Goal: Task Accomplishment & Management: Manage account settings

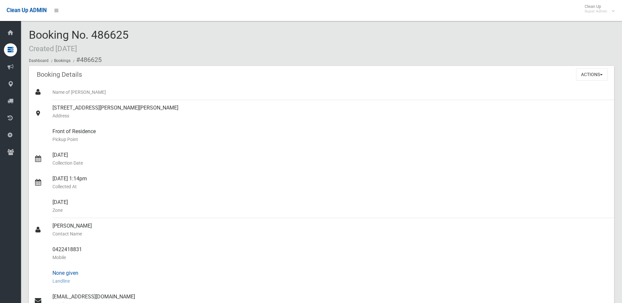
scroll to position [98, 0]
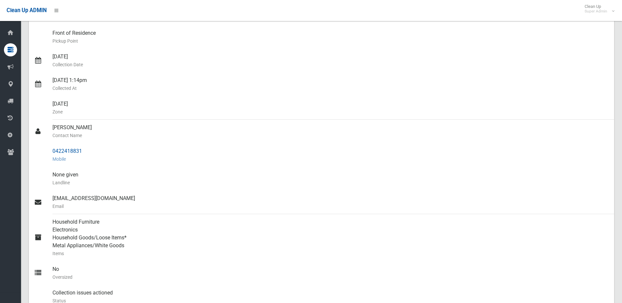
click at [125, 164] on div "0422418831 Mobile" at bounding box center [330, 155] width 556 height 24
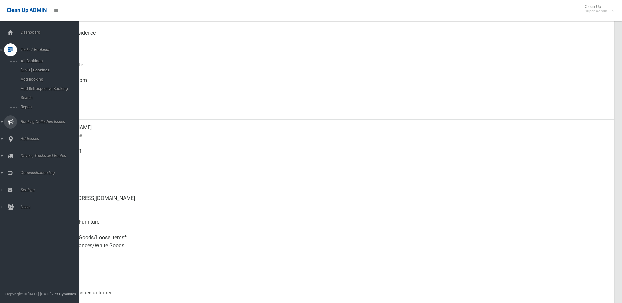
click at [33, 119] on span "Booking Collection Issues" at bounding box center [51, 121] width 65 height 5
click at [33, 79] on span "All Reported Issues" at bounding box center [48, 78] width 59 height 5
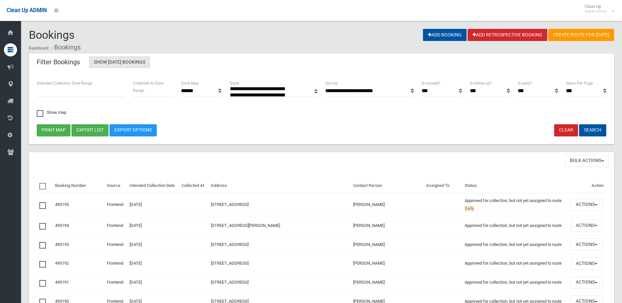
select select
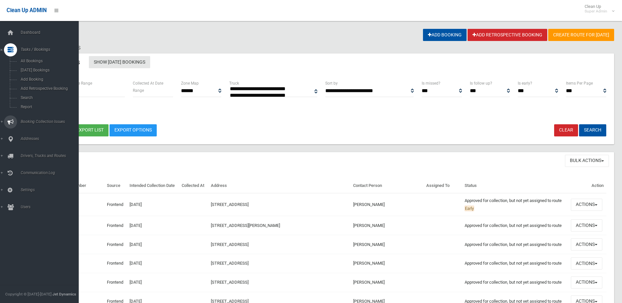
click at [44, 121] on span "Booking Collection Issues" at bounding box center [51, 121] width 65 height 5
click at [34, 76] on span "All Reported Issues" at bounding box center [48, 78] width 59 height 5
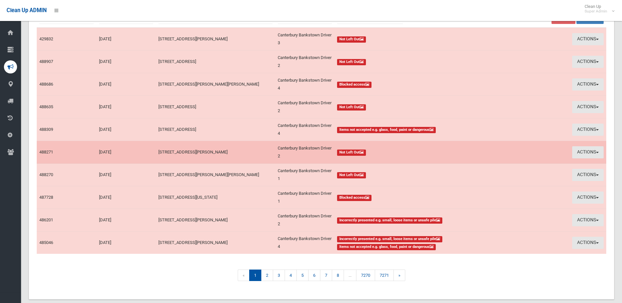
scroll to position [99, 0]
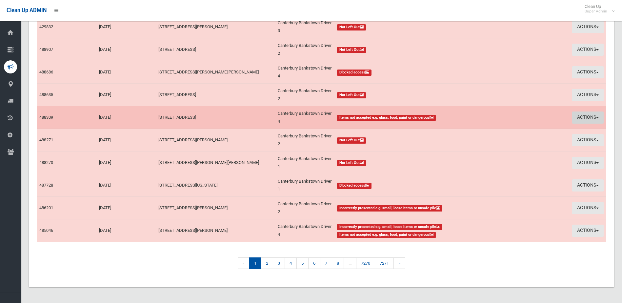
click at [583, 115] on button "Actions" at bounding box center [587, 117] width 31 height 12
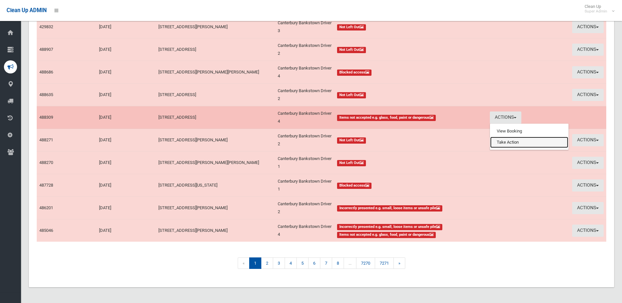
click at [513, 142] on link "Take Action" at bounding box center [529, 142] width 78 height 11
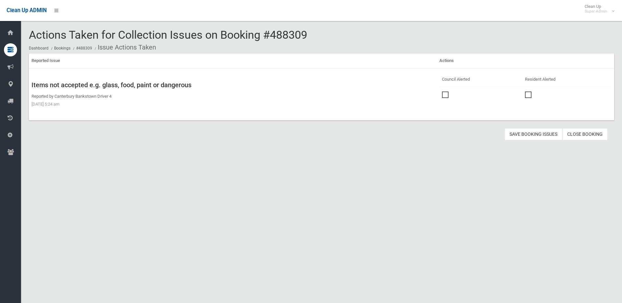
click at [444, 91] on span at bounding box center [447, 91] width 10 height 0
click at [527, 131] on button "Save Booking Issues" at bounding box center [533, 134] width 58 height 12
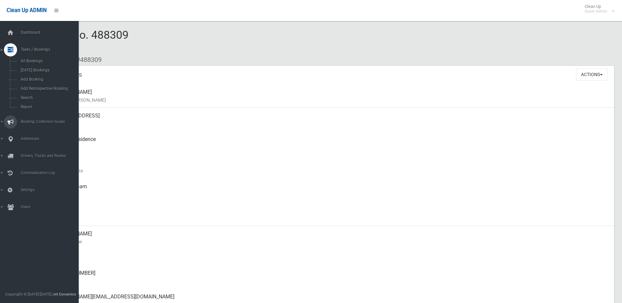
click at [35, 121] on span "Booking Collection Issues" at bounding box center [51, 121] width 65 height 5
click at [43, 77] on span "All Reported Issues" at bounding box center [48, 78] width 59 height 5
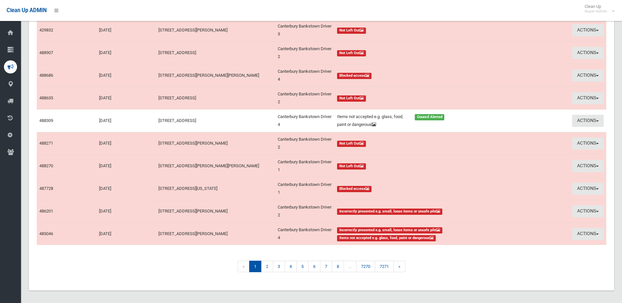
scroll to position [98, 0]
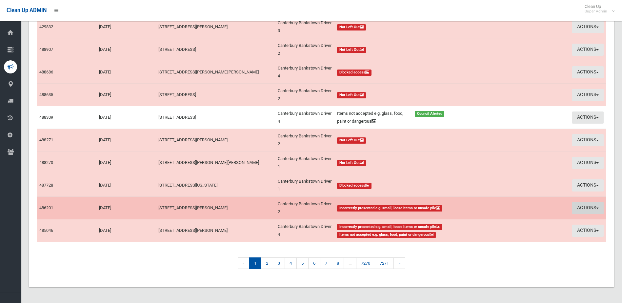
click at [582, 206] on button "Actions" at bounding box center [587, 208] width 31 height 12
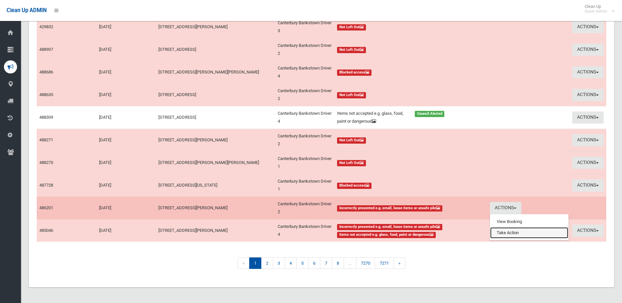
click at [505, 231] on link "Take Action" at bounding box center [529, 232] width 78 height 11
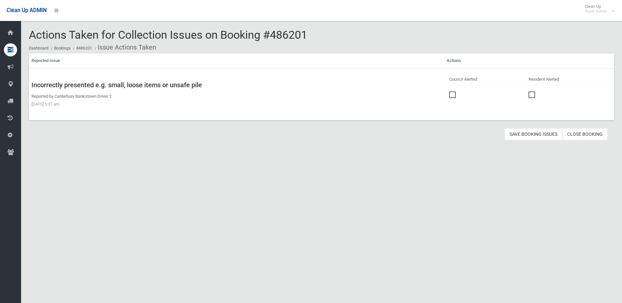
click at [451, 91] on span at bounding box center [454, 91] width 10 height 0
click at [527, 133] on button "Save Booking Issues" at bounding box center [533, 134] width 58 height 12
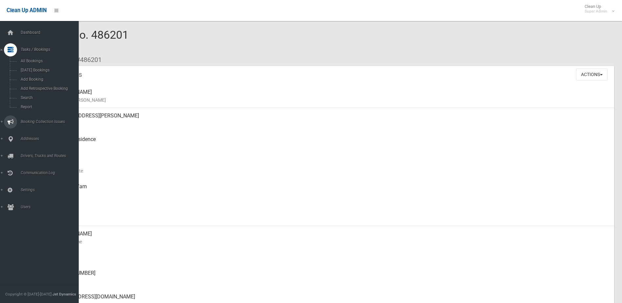
click at [32, 120] on span "Booking Collection Issues" at bounding box center [51, 121] width 65 height 5
click at [42, 77] on span "All Reported Issues" at bounding box center [48, 78] width 59 height 5
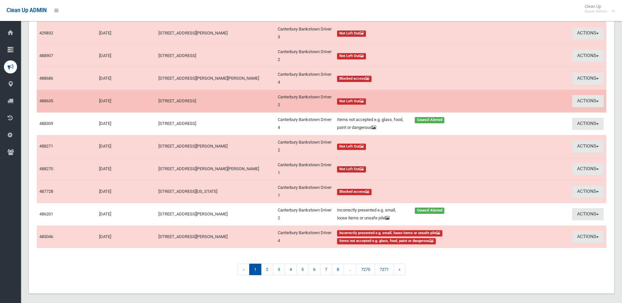
scroll to position [99, 0]
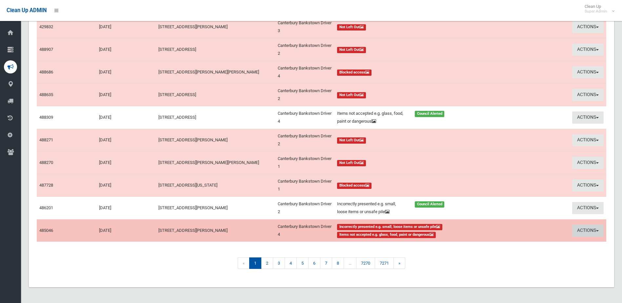
click at [588, 230] on button "Actions" at bounding box center [587, 230] width 31 height 12
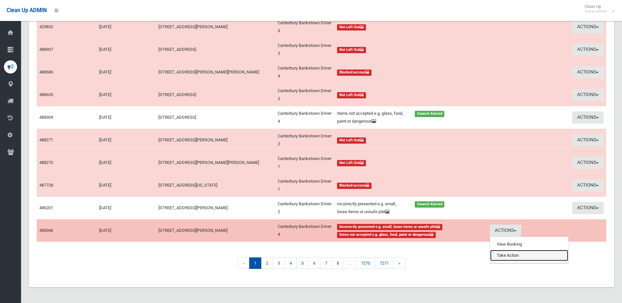
click at [509, 256] on link "Take Action" at bounding box center [529, 255] width 78 height 11
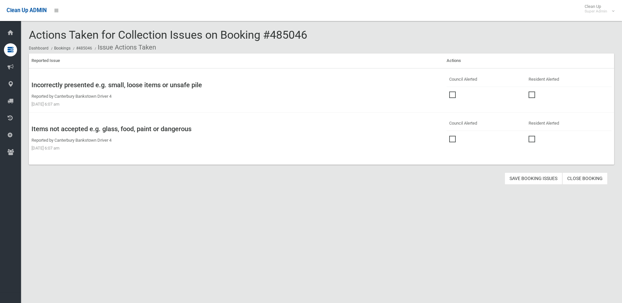
click at [450, 91] on span at bounding box center [454, 91] width 10 height 0
click at [449, 136] on span at bounding box center [454, 136] width 10 height 0
click at [534, 177] on button "Save Booking Issues" at bounding box center [533, 178] width 58 height 12
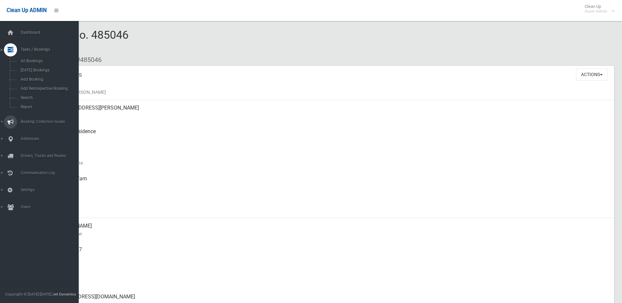
click at [45, 121] on span "Booking Collection Issues" at bounding box center [51, 121] width 65 height 5
click at [40, 78] on span "All Reported Issues" at bounding box center [48, 78] width 59 height 5
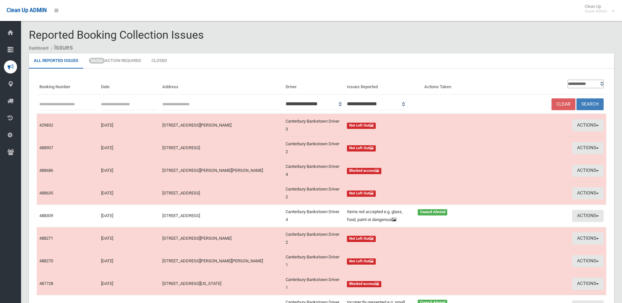
scroll to position [130, 0]
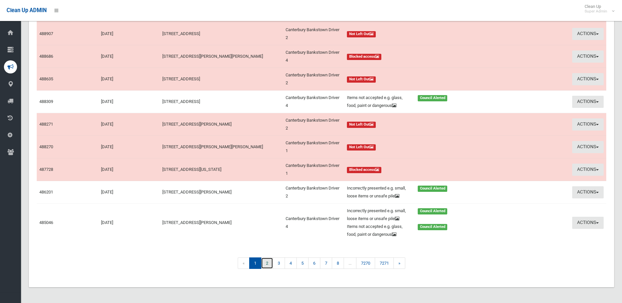
click at [265, 263] on link "2" at bounding box center [267, 262] width 12 height 11
